Goal: Find specific page/section: Find specific page/section

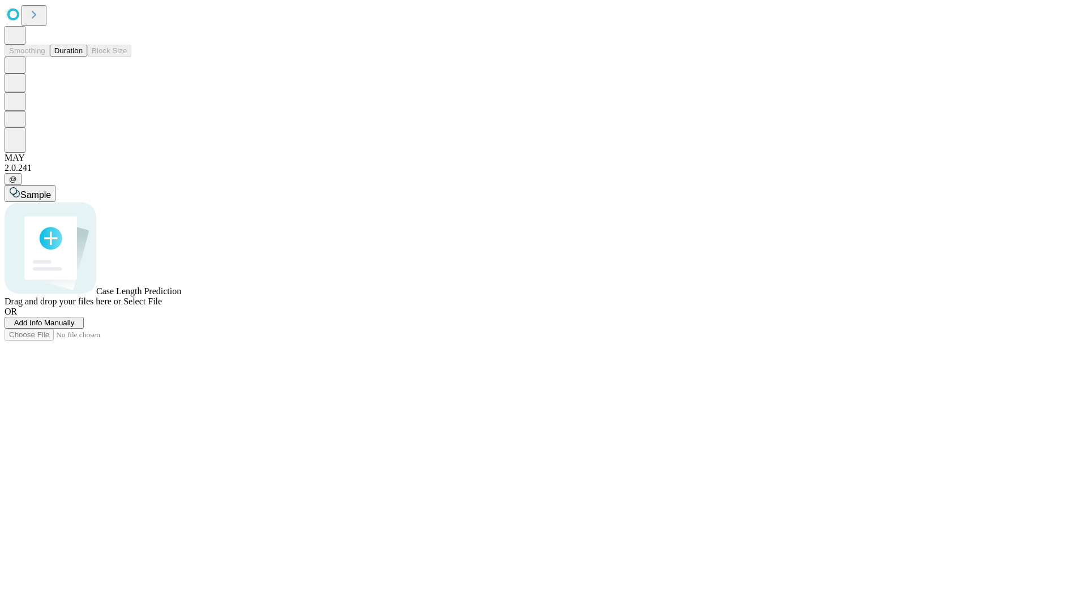
click at [83, 57] on button "Duration" at bounding box center [68, 51] width 37 height 12
click at [162, 306] on span "Select File" at bounding box center [142, 302] width 38 height 10
